Goal: Task Accomplishment & Management: Use online tool/utility

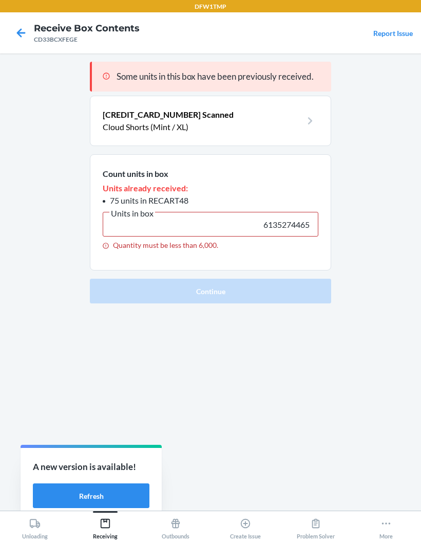
click at [19, 34] on icon at bounding box center [21, 32] width 9 height 9
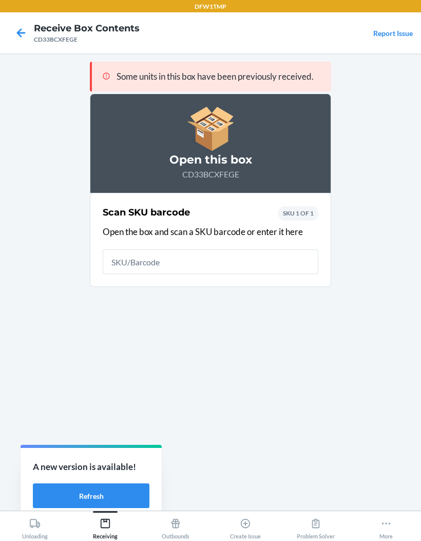
click at [27, 26] on icon at bounding box center [20, 32] width 17 height 17
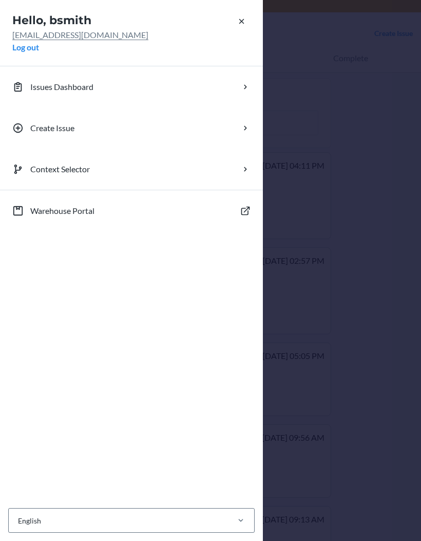
click at [25, 46] on button "Log out" at bounding box center [25, 47] width 27 height 12
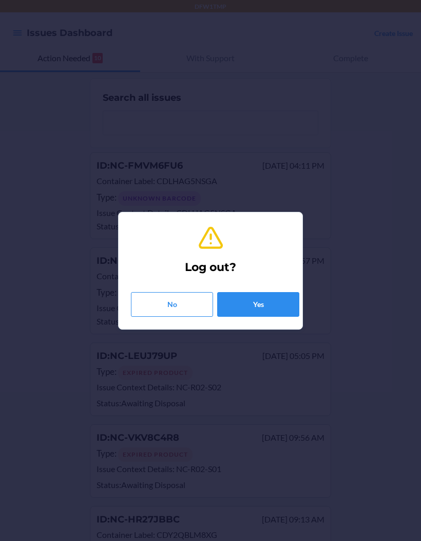
click at [257, 300] on button "Yes" at bounding box center [258, 304] width 82 height 25
